Goal: Information Seeking & Learning: Learn about a topic

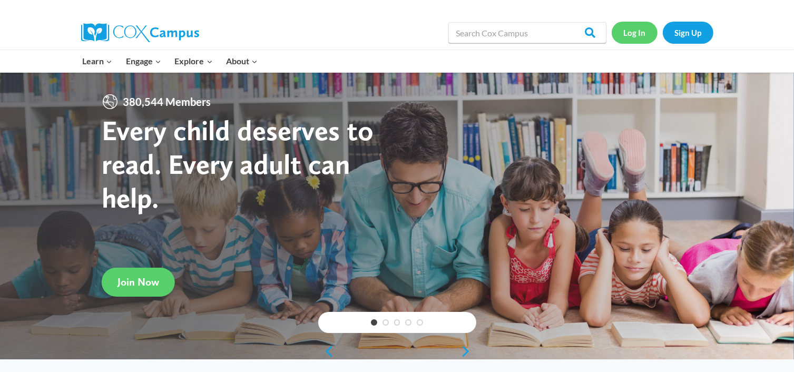
click at [645, 28] on link "Log In" at bounding box center [635, 33] width 46 height 22
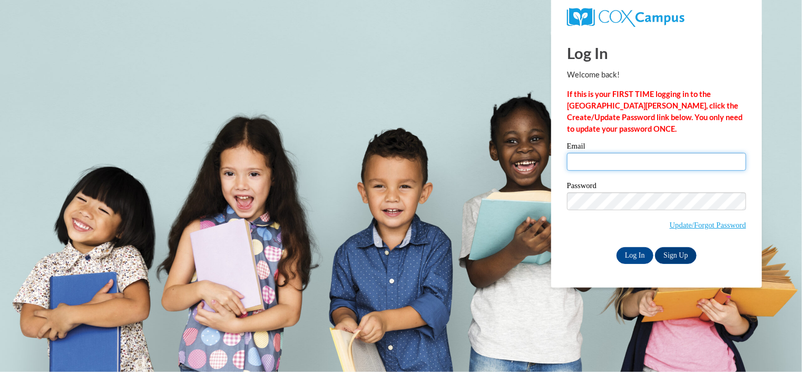
click at [611, 161] on input "Email" at bounding box center [656, 162] width 179 height 18
type input "waydac@kmsd.edu"
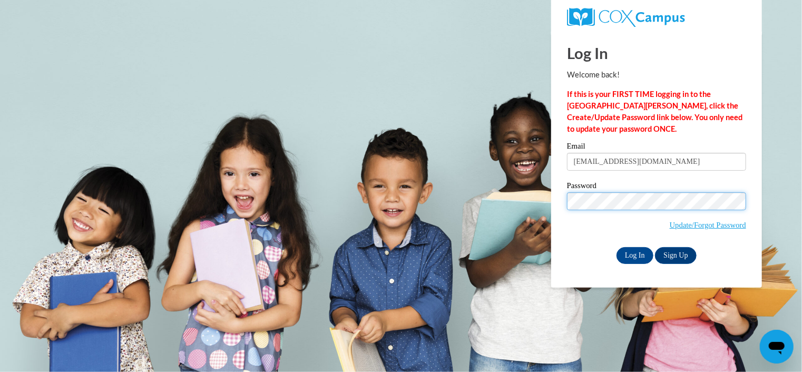
click at [616, 247] on input "Log In" at bounding box center [634, 255] width 37 height 17
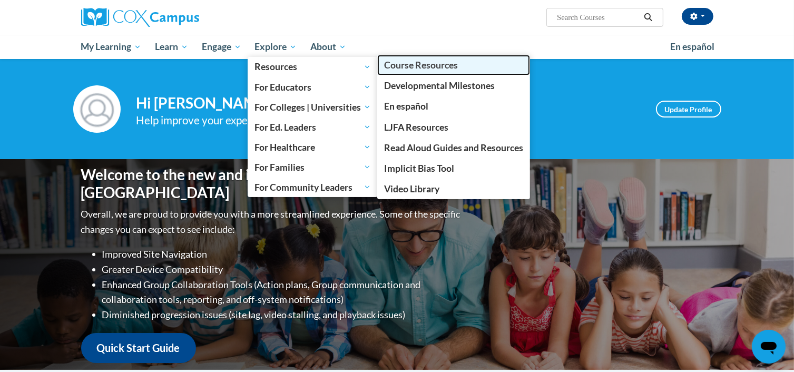
click at [432, 66] on span "Course Resources" at bounding box center [421, 65] width 74 height 11
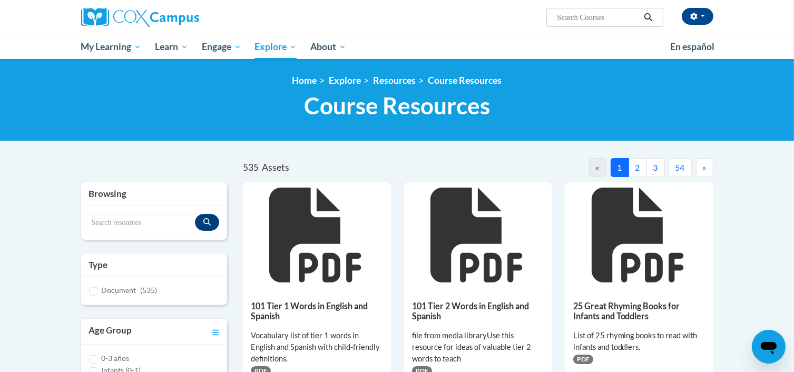
click at [589, 15] on input "Search..." at bounding box center [598, 17] width 84 height 13
type input "sound wall"
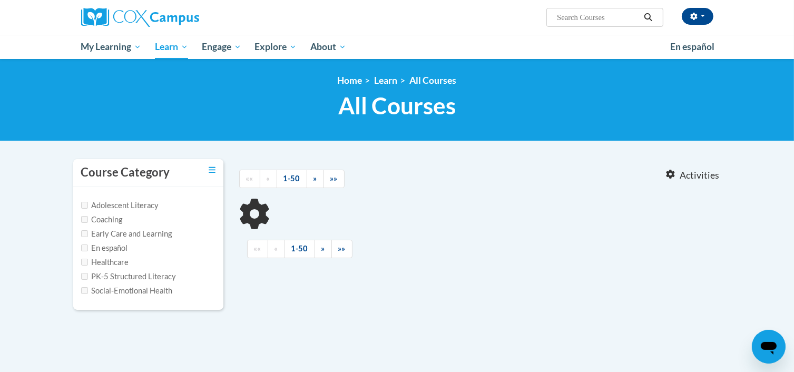
type input "sound wall"
